Goal: Information Seeking & Learning: Learn about a topic

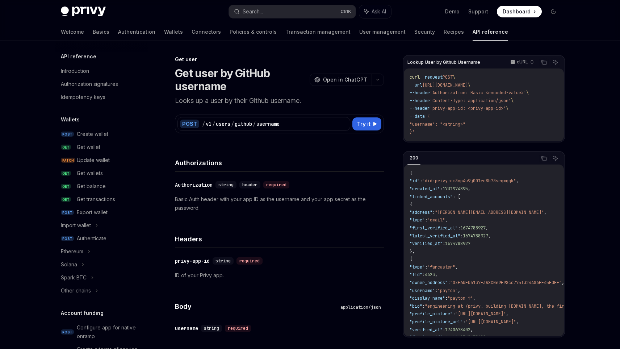
scroll to position [641, 0]
